Goal: Contribute content

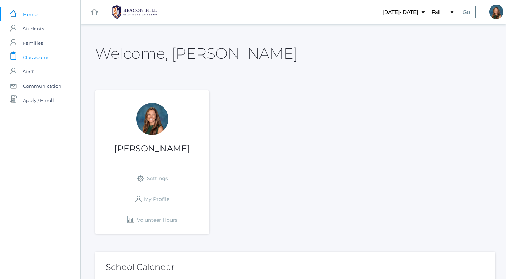
click at [46, 57] on span "Classrooms" at bounding box center [36, 57] width 26 height 14
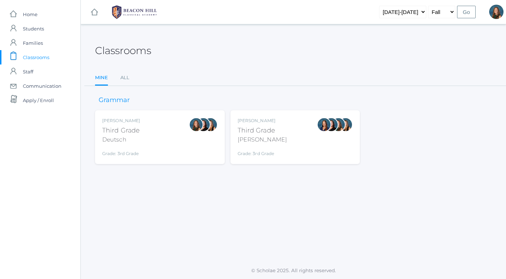
click at [182, 134] on div "Andrea Deutsch Third Grade Deutsch Grade: 3rd Grade 03LA" at bounding box center [160, 136] width 116 height 39
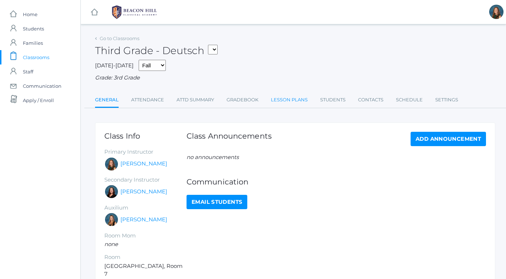
click at [282, 101] on link "Lesson Plans" at bounding box center [289, 100] width 37 height 14
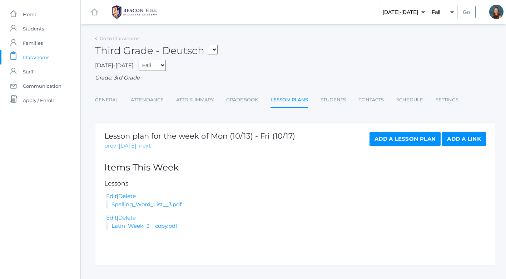
scroll to position [13, 0]
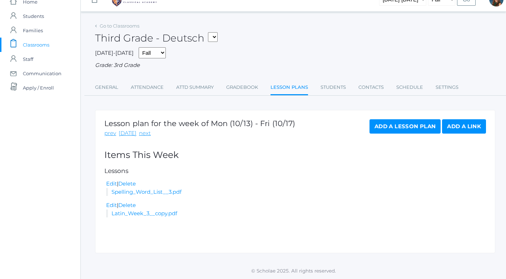
click at [395, 125] on link "Add a Lesson Plan" at bounding box center [405, 126] width 71 height 14
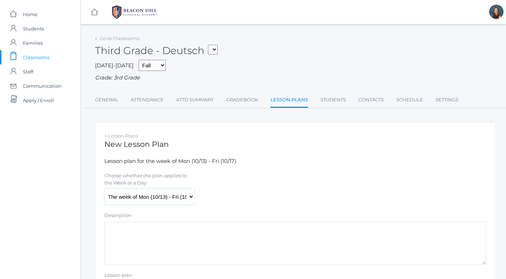
click at [147, 198] on select "The week of Mon (10/13) - Fri (10/17) Monday (10/13) Tuesday (10/14) Wednesday …" at bounding box center [149, 197] width 90 height 16
select select "2025-10-15"
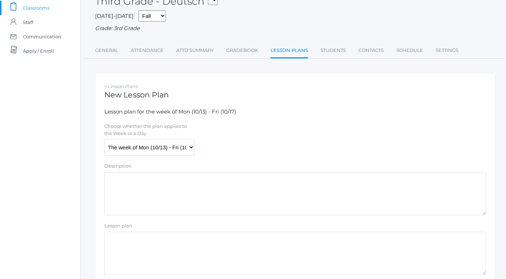
scroll to position [134, 0]
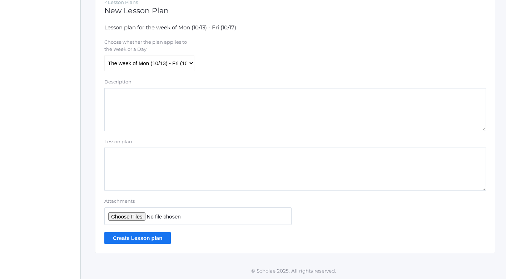
click at [133, 215] on input "Attachments" at bounding box center [197, 216] width 187 height 18
type input "C:\fakepath\Week 8 Lesson Plans 2025.pdf"
click at [149, 239] on input "Create Lesson plan" at bounding box center [137, 238] width 67 height 12
